Goal: Task Accomplishment & Management: Complete application form

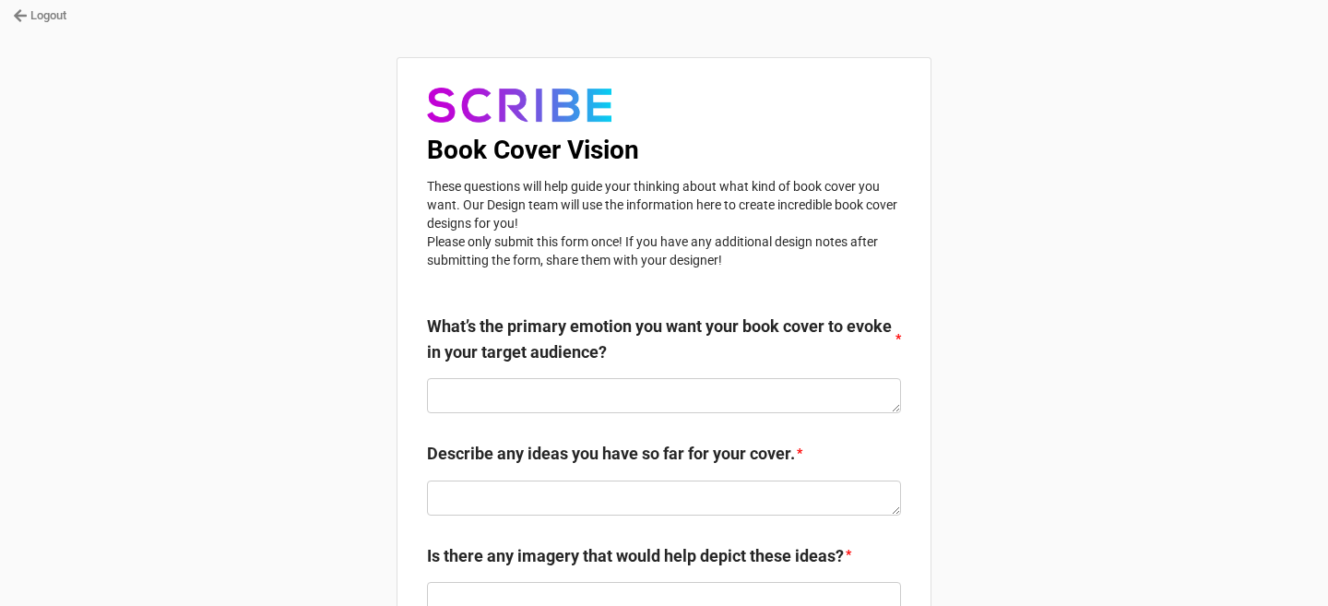
scroll to position [2, 0]
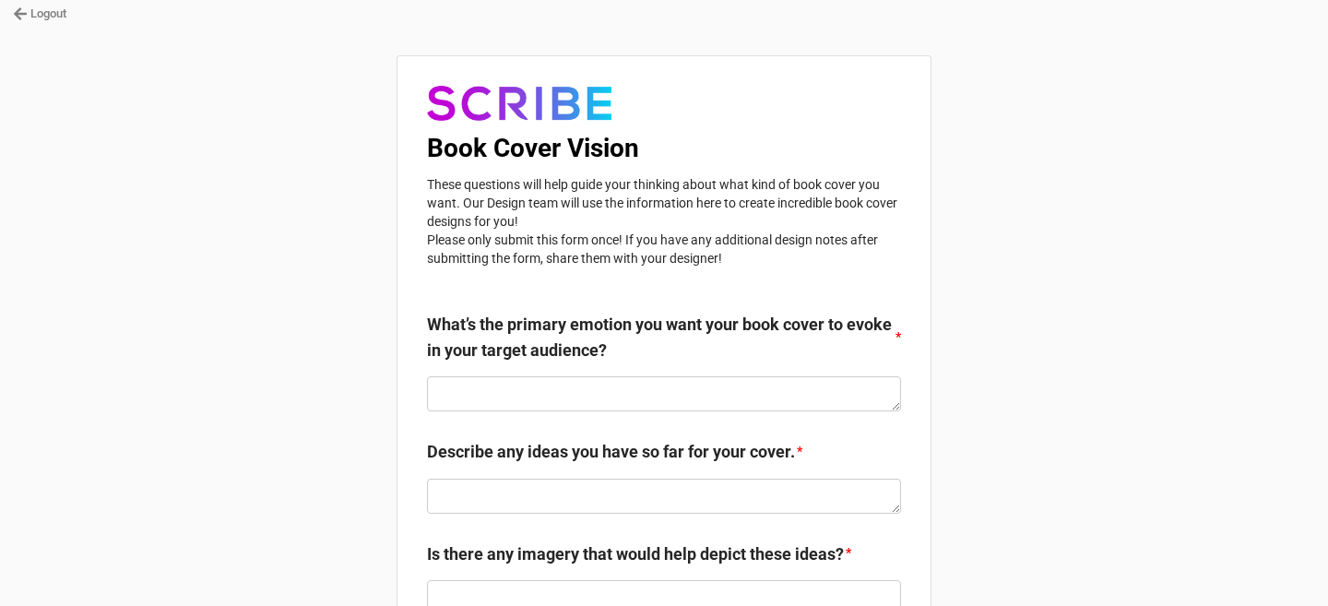
click at [42, 16] on link "Logout" at bounding box center [40, 14] width 54 height 18
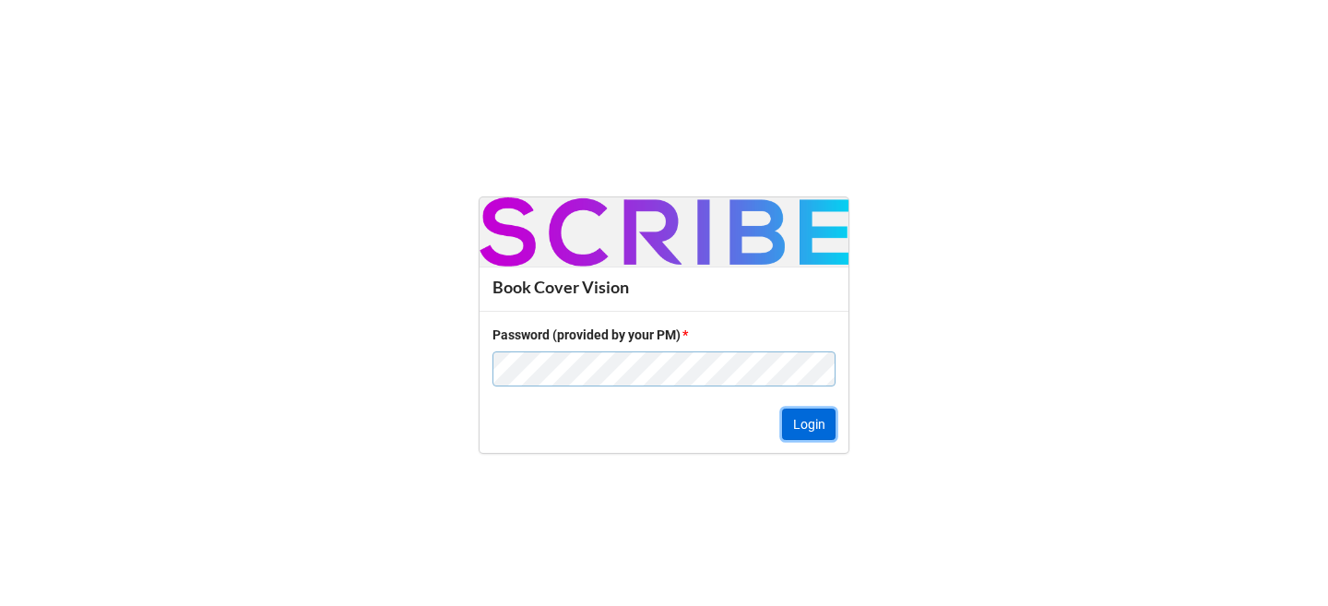
click at [800, 431] on button "Login" at bounding box center [809, 424] width 54 height 31
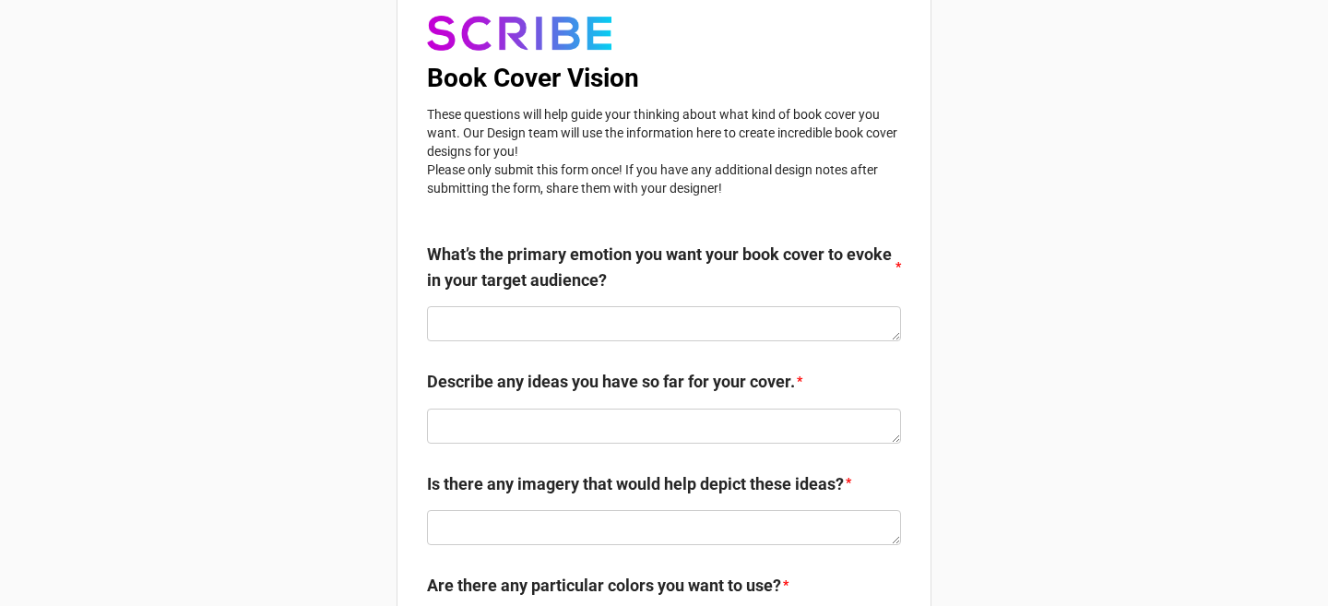
scroll to position [89, 0]
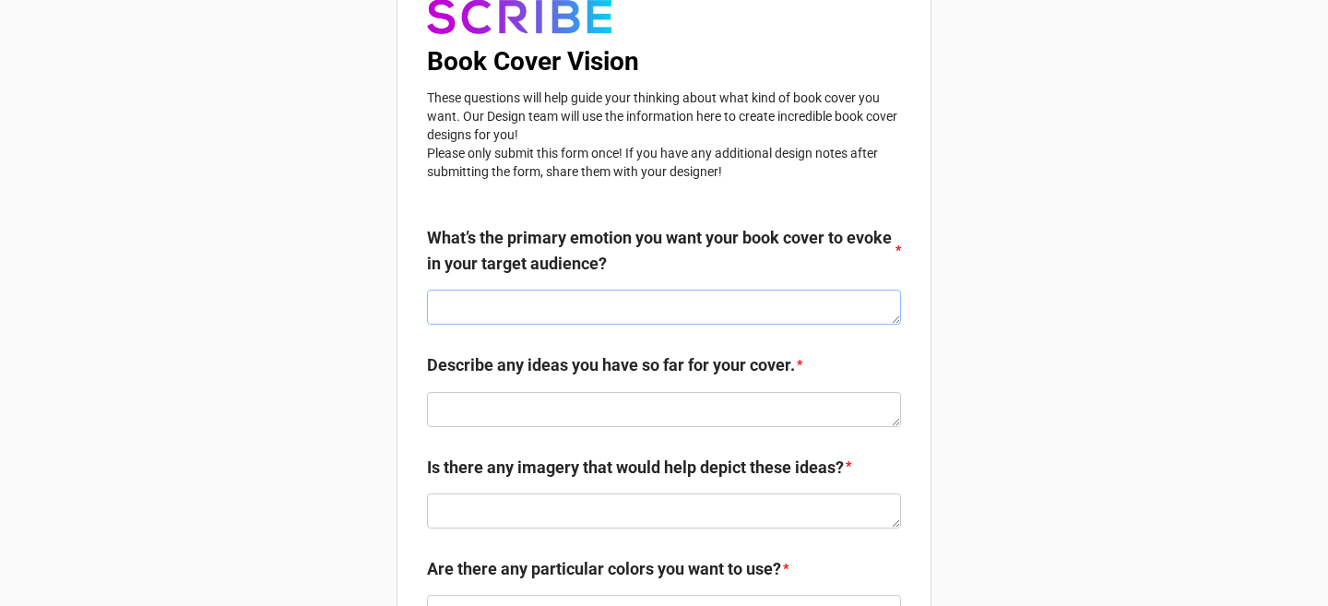
click at [495, 309] on textarea at bounding box center [664, 307] width 474 height 35
type textarea "x"
type textarea "1"
click at [449, 411] on textarea "To enrich screen reader interactions, please activate Accessibility in Grammarl…" at bounding box center [664, 409] width 474 height 35
type textarea "x"
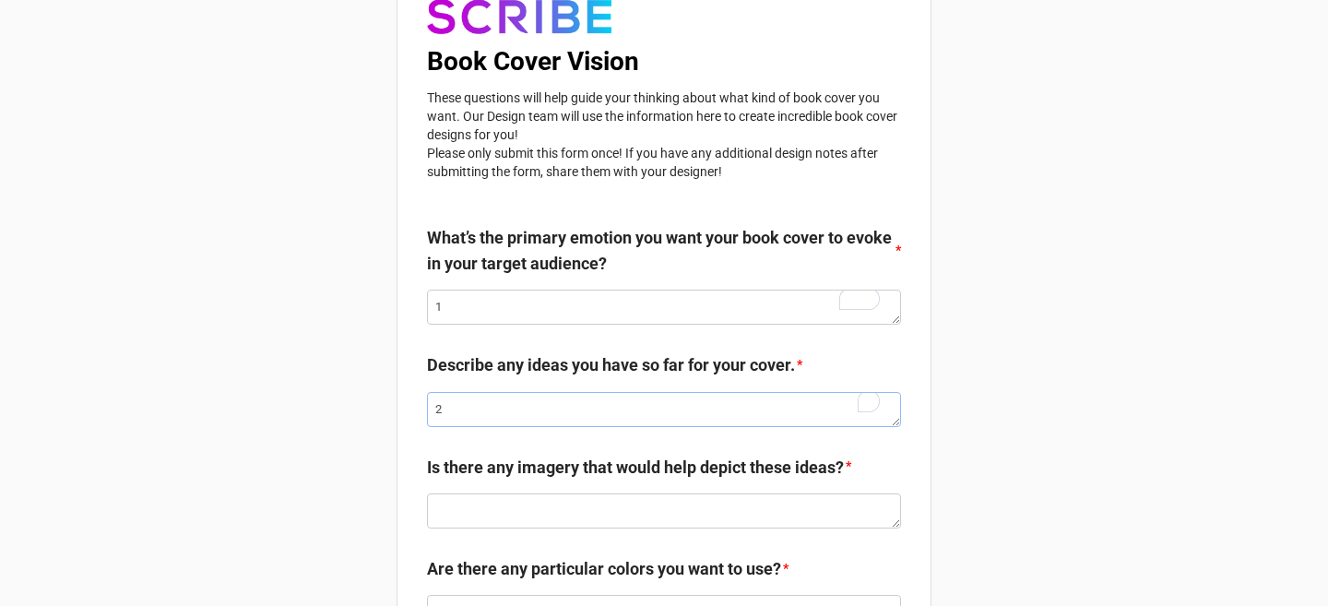
type textarea "2"
click at [454, 509] on textarea at bounding box center [664, 511] width 474 height 35
type textarea "x"
type textarea "3"
